Goal: Information Seeking & Learning: Learn about a topic

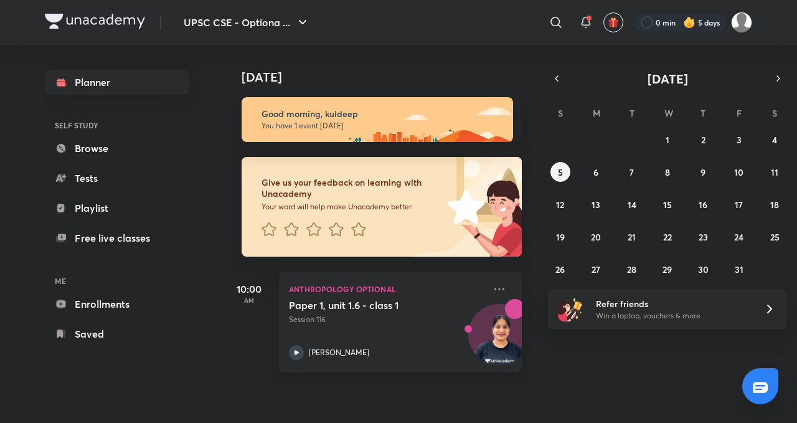
click at [495, 289] on icon at bounding box center [500, 289] width 10 height 2
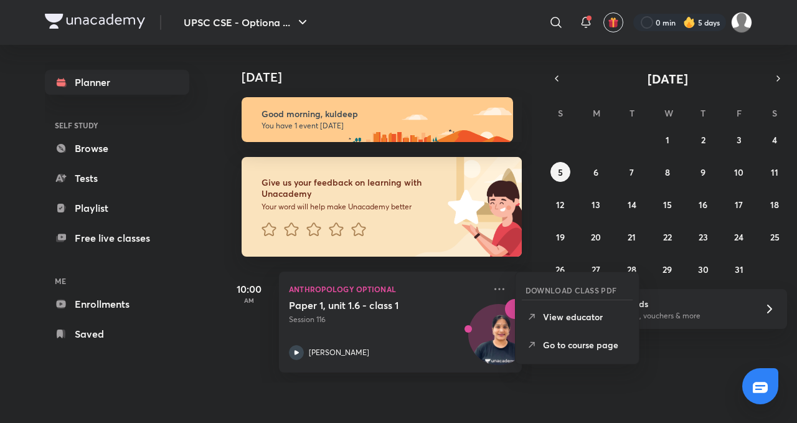
click at [593, 358] on li "Go to course page" at bounding box center [577, 345] width 123 height 28
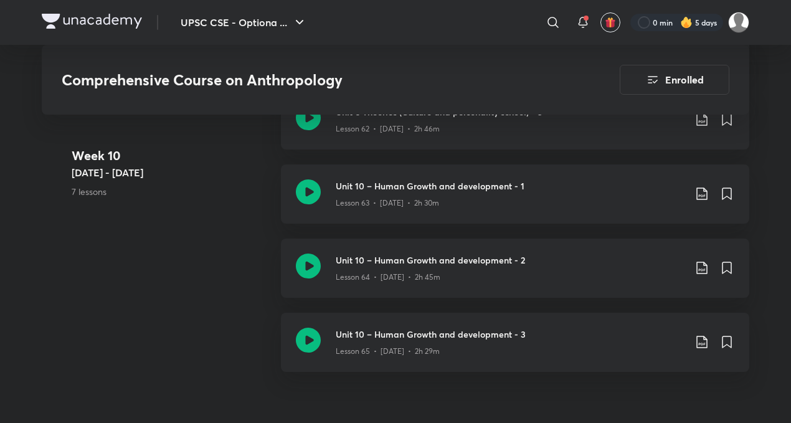
scroll to position [5826, 0]
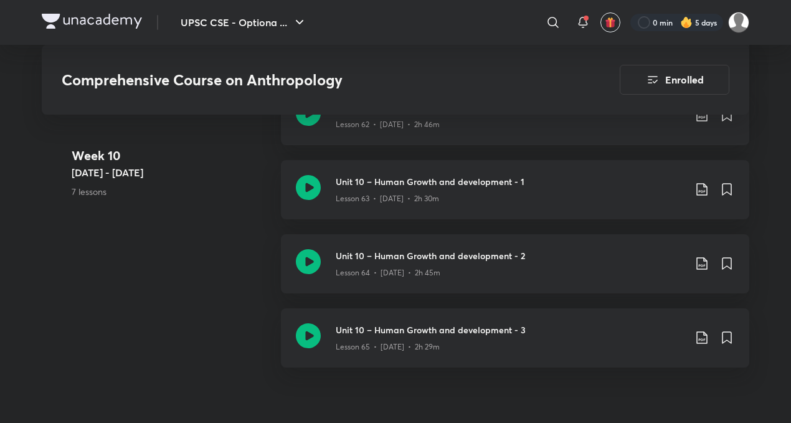
click at [536, 340] on div "Lesson 65 • [DATE] • 2h 29m" at bounding box center [510, 344] width 349 height 16
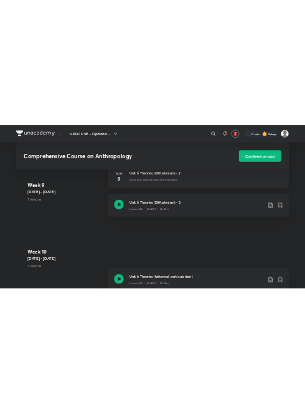
scroll to position [5716, 0]
